Goal: Task Accomplishment & Management: Complete application form

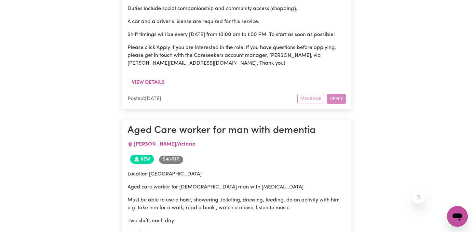
scroll to position [4299, 0]
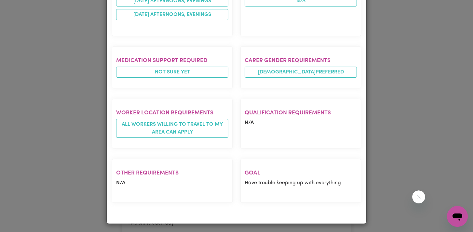
scroll to position [335, 0]
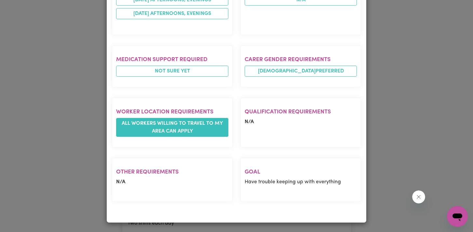
click at [178, 134] on span "All workers willing to travel to my area can apply" at bounding box center [172, 127] width 112 height 19
click at [187, 134] on span "All workers willing to travel to my area can apply" at bounding box center [172, 127] width 112 height 19
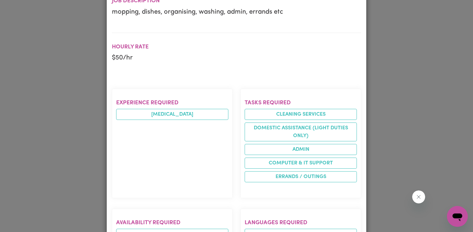
scroll to position [0, 0]
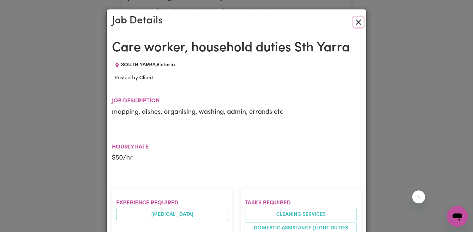
click at [358, 21] on button "Close" at bounding box center [358, 22] width 10 height 10
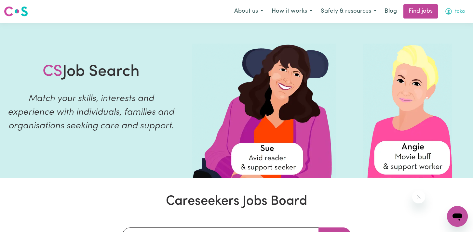
click at [452, 14] on icon "My Account" at bounding box center [449, 11] width 8 height 8
